Goal: Find specific page/section: Find specific page/section

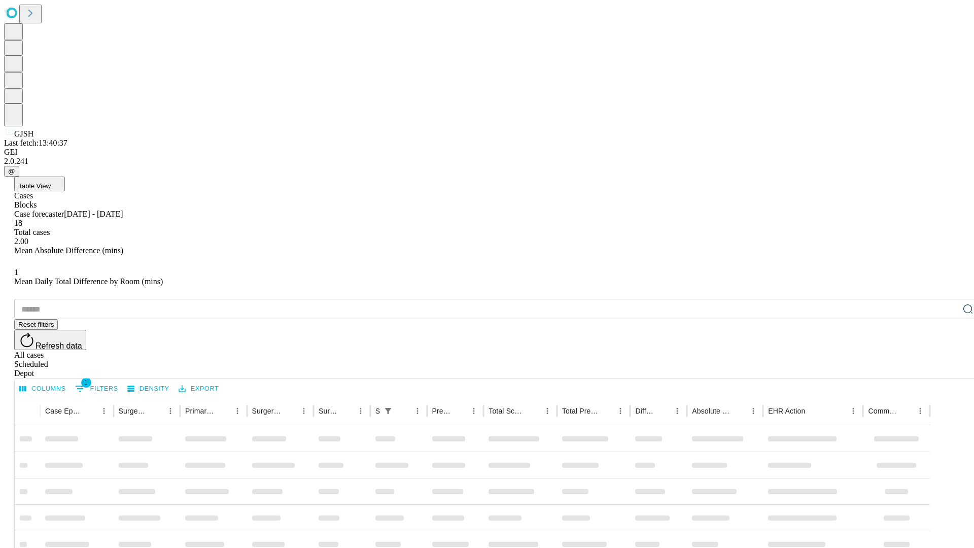
click at [51, 182] on span "Table View" at bounding box center [34, 186] width 32 height 8
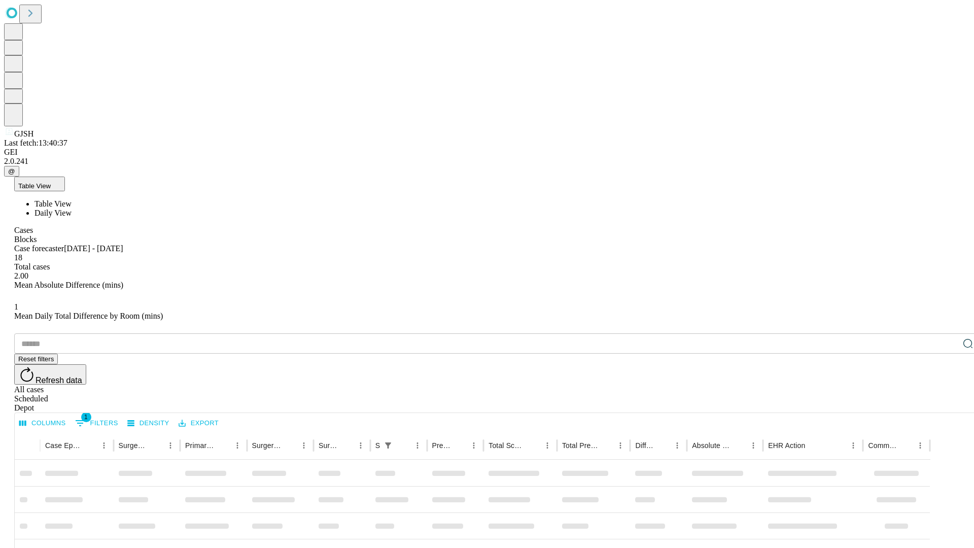
click at [72, 208] on span "Daily View" at bounding box center [52, 212] width 37 height 9
